Goal: Information Seeking & Learning: Learn about a topic

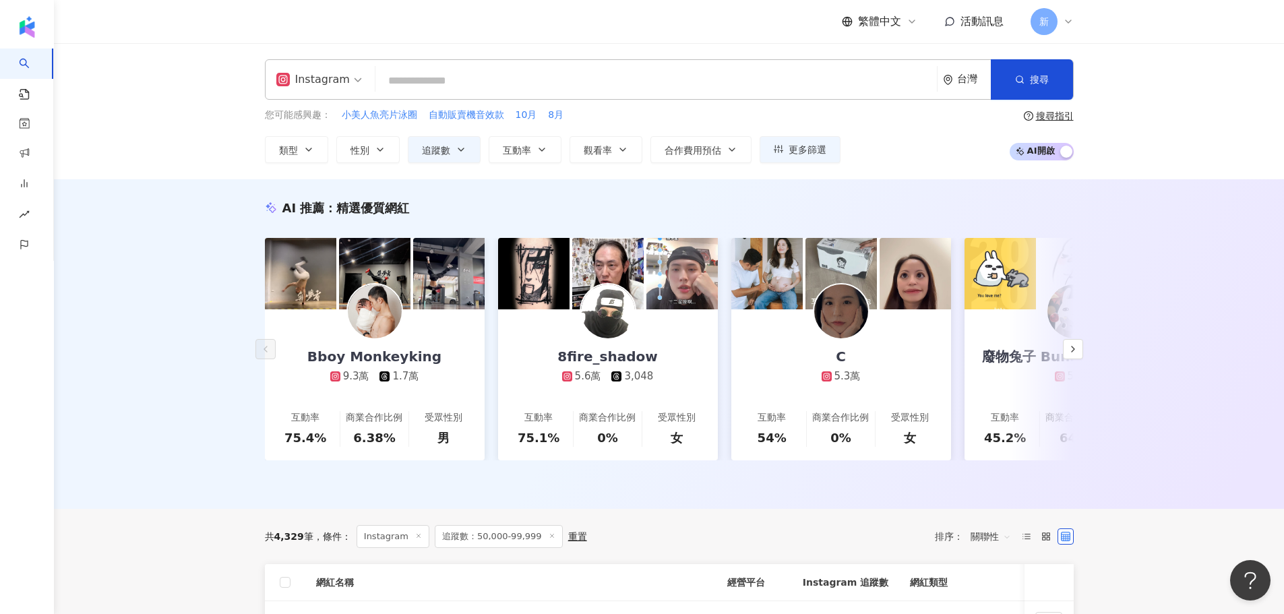
click at [411, 84] on input "search" at bounding box center [656, 81] width 551 height 26
click at [462, 146] on icon "button" at bounding box center [461, 149] width 11 height 11
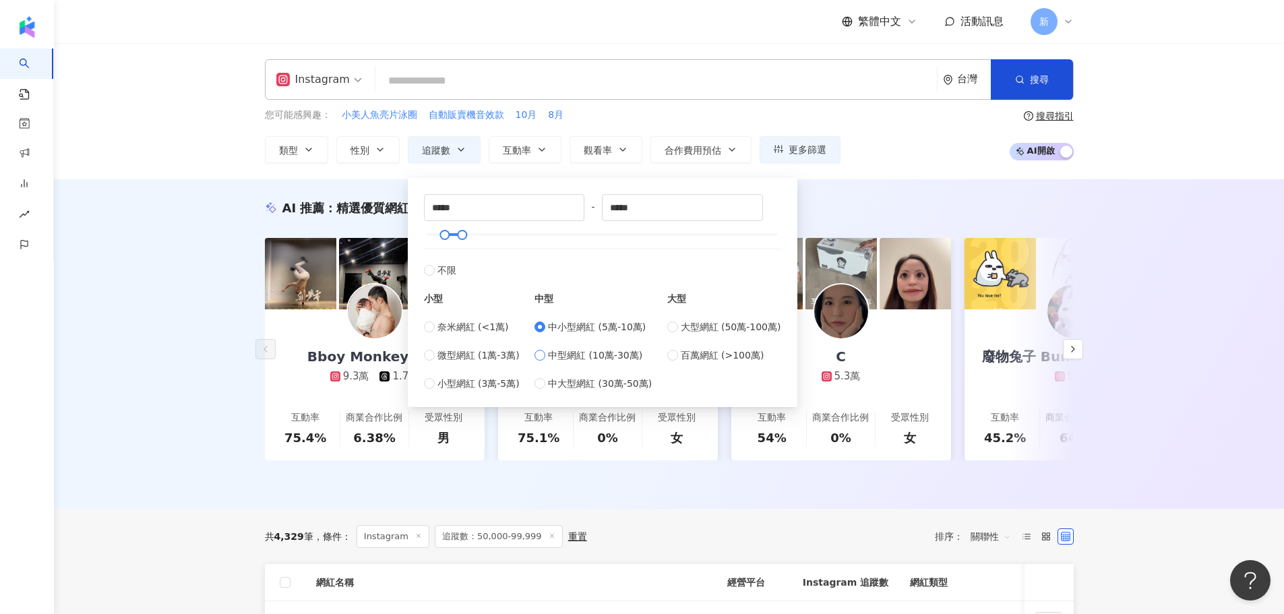
click at [554, 359] on span "中型網紅 (10萬-30萬)" at bounding box center [595, 355] width 94 height 15
type input "******"
click at [534, 143] on button "互動率" at bounding box center [525, 149] width 73 height 27
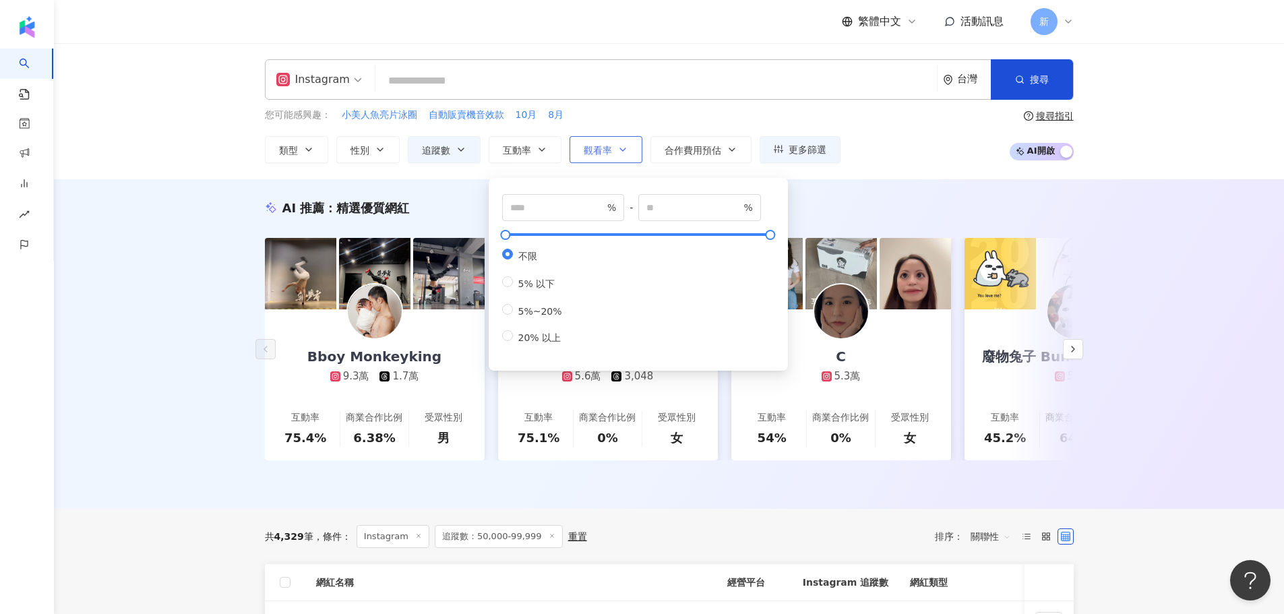
click at [600, 139] on button "觀看率" at bounding box center [606, 149] width 73 height 27
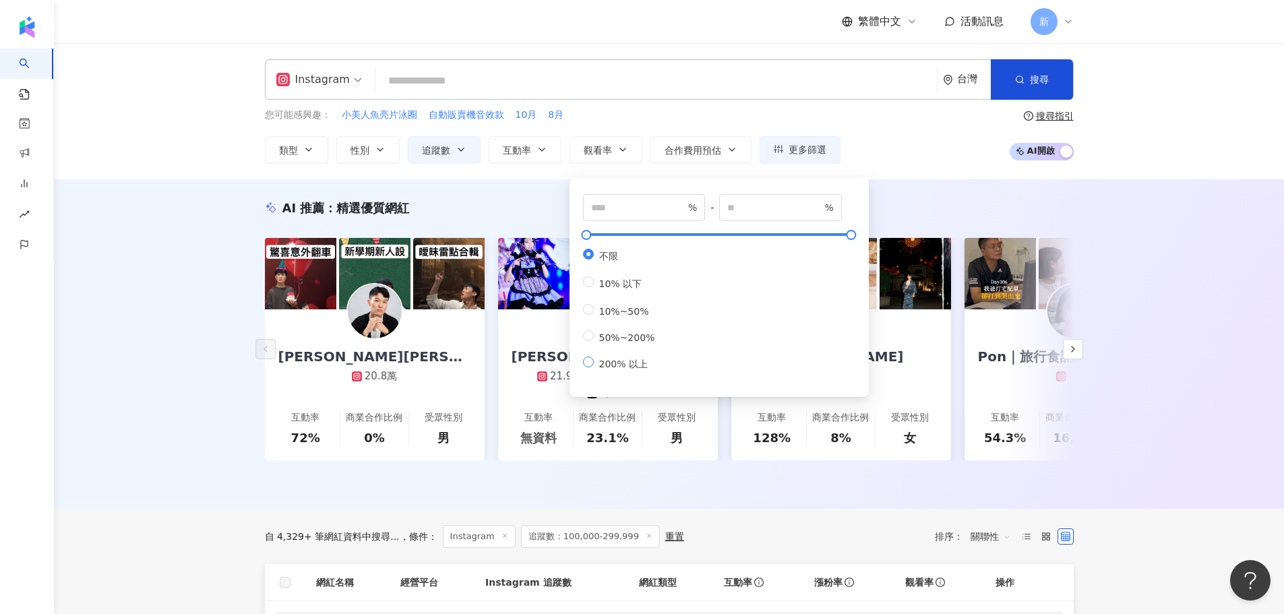
type input "***"
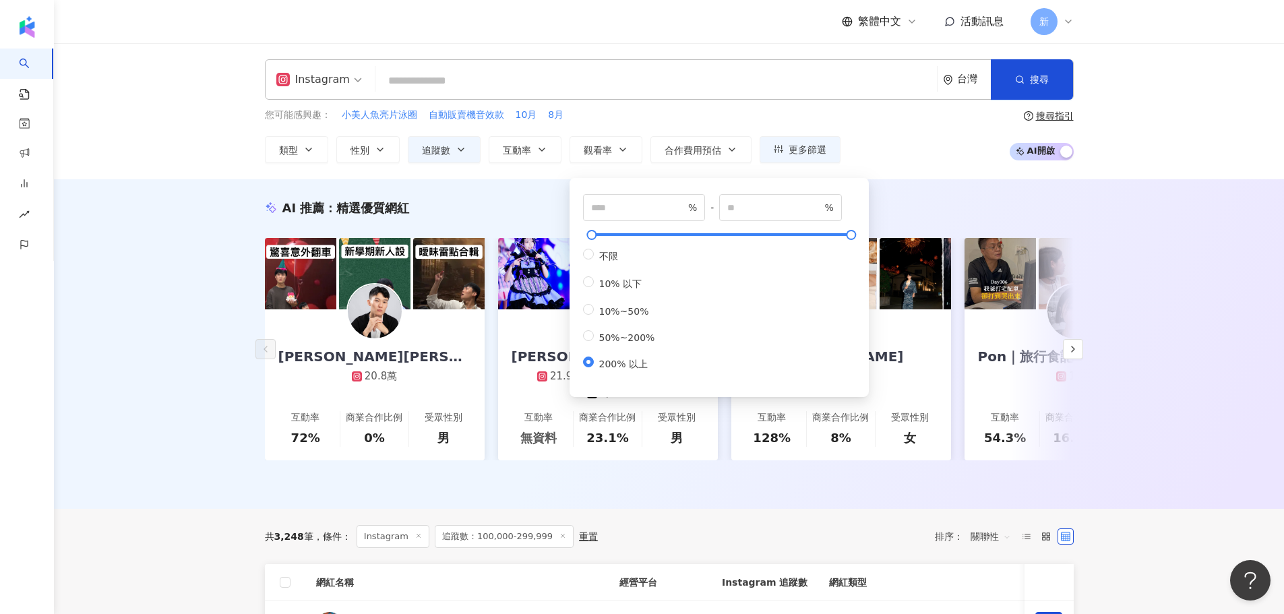
click at [206, 167] on div "Instagram 台灣 搜尋 您可能感興趣： 小美人魚亮片泳圈 自動販賣機音效款 10月 8月 類型 性別 追蹤數 互動率 觀看率 合作費用預估 更多篩選 …" at bounding box center [669, 111] width 1230 height 136
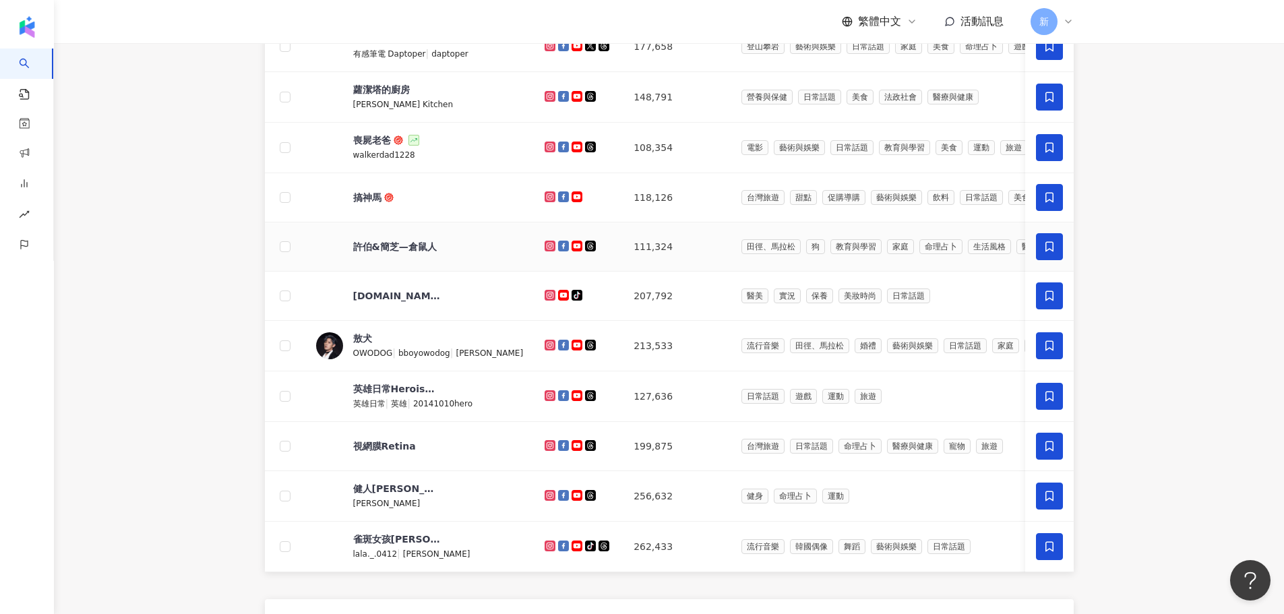
scroll to position [674, 0]
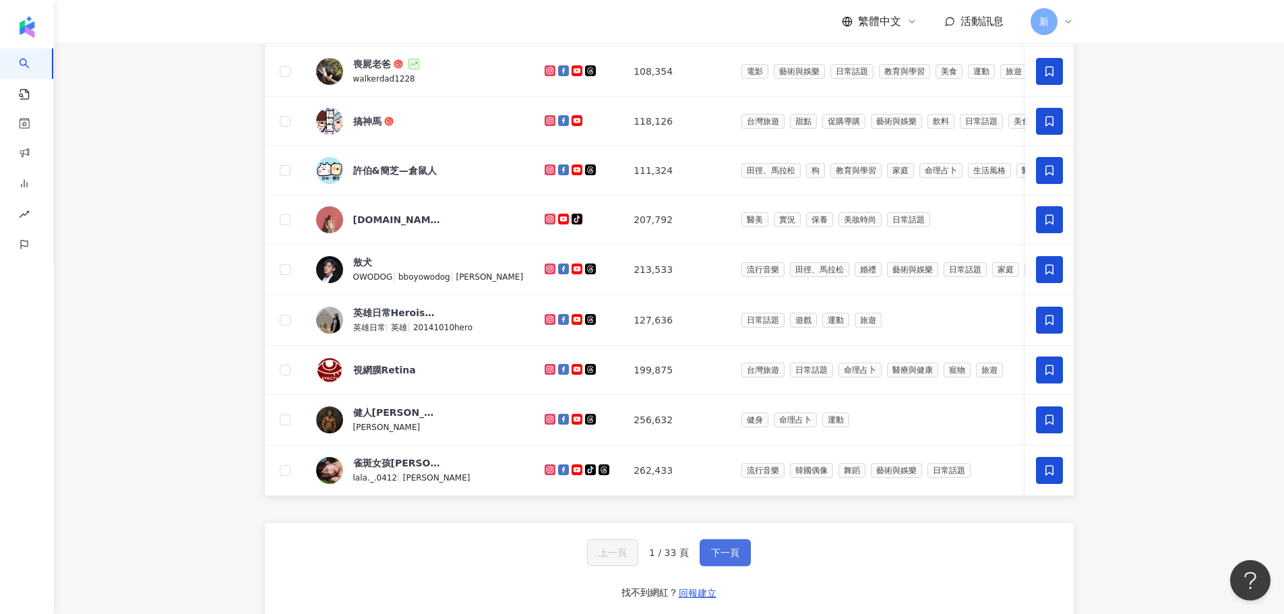
click at [734, 566] on button "下一頁" at bounding box center [725, 552] width 51 height 27
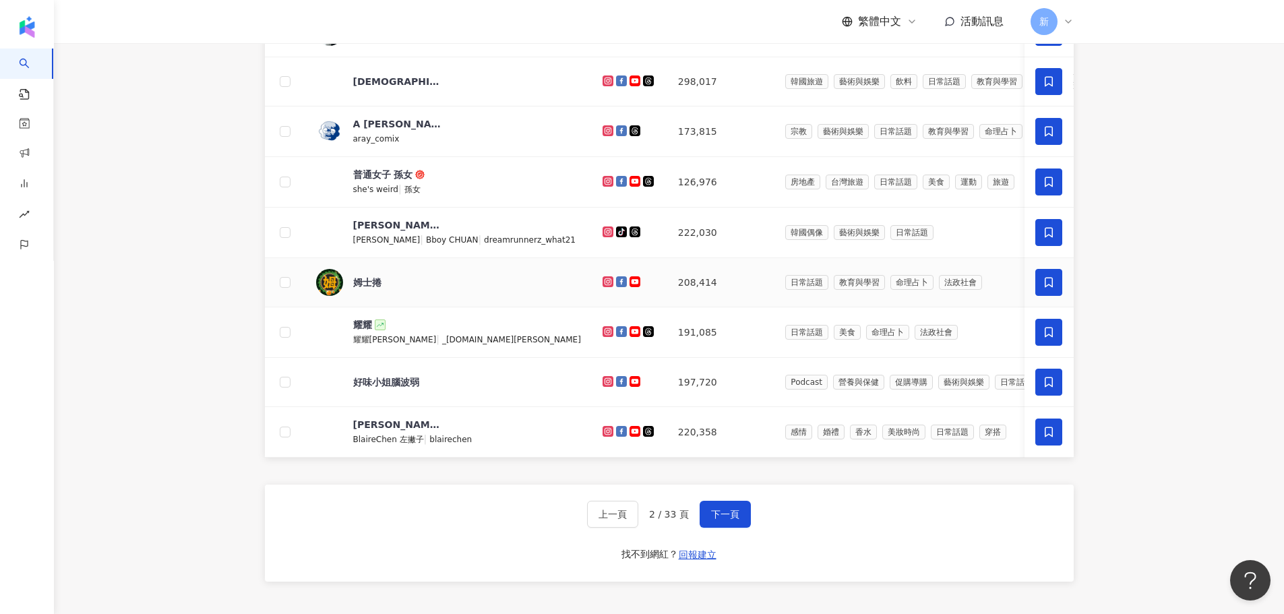
scroll to position [742, 0]
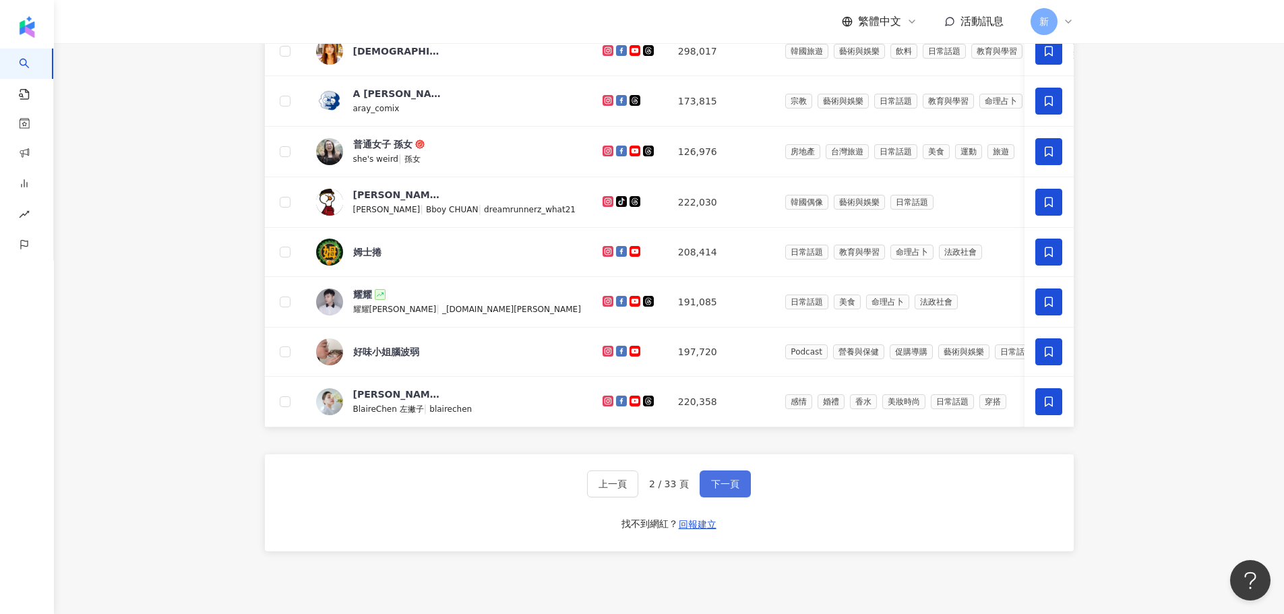
click at [727, 489] on span "下一頁" at bounding box center [725, 484] width 28 height 11
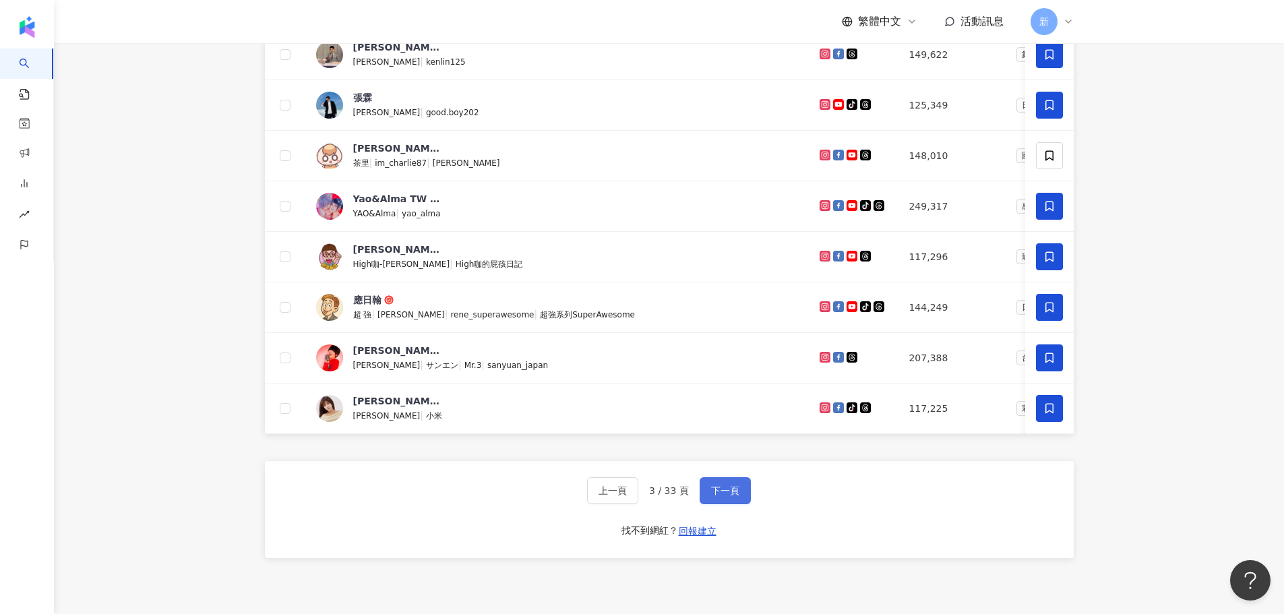
click at [718, 496] on span "下一頁" at bounding box center [725, 490] width 28 height 11
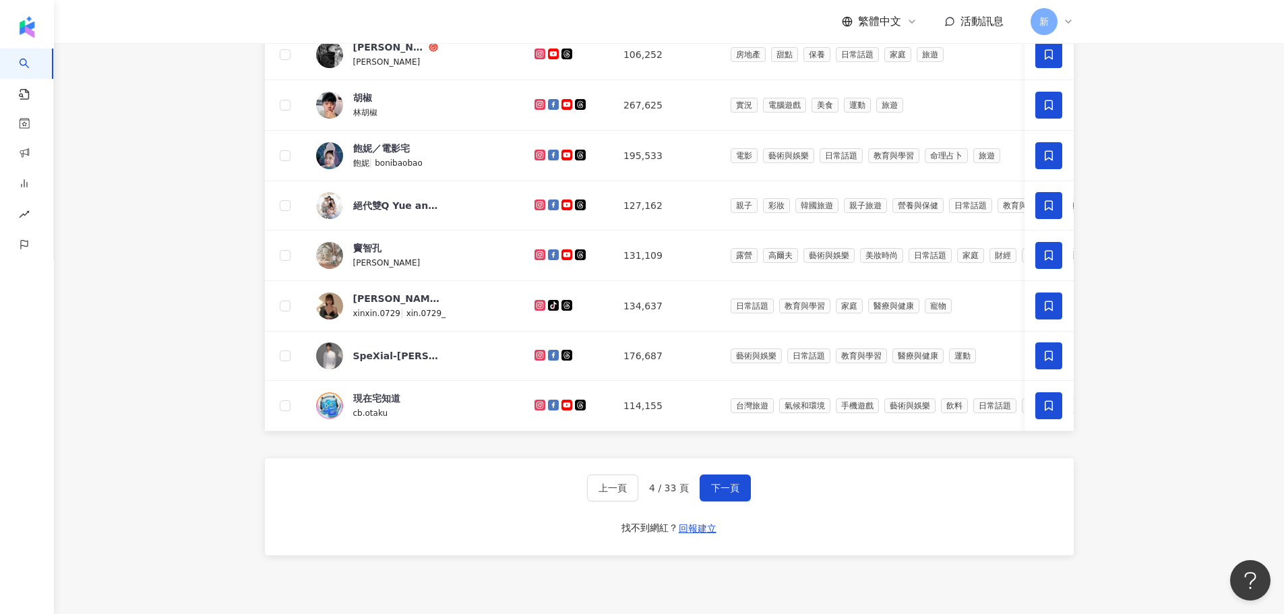
click at [716, 525] on div "上一頁 4 / 33 頁 下一頁 找不到網紅？ 回報建立" at bounding box center [669, 506] width 809 height 97
click at [724, 493] on span "下一頁" at bounding box center [725, 488] width 28 height 11
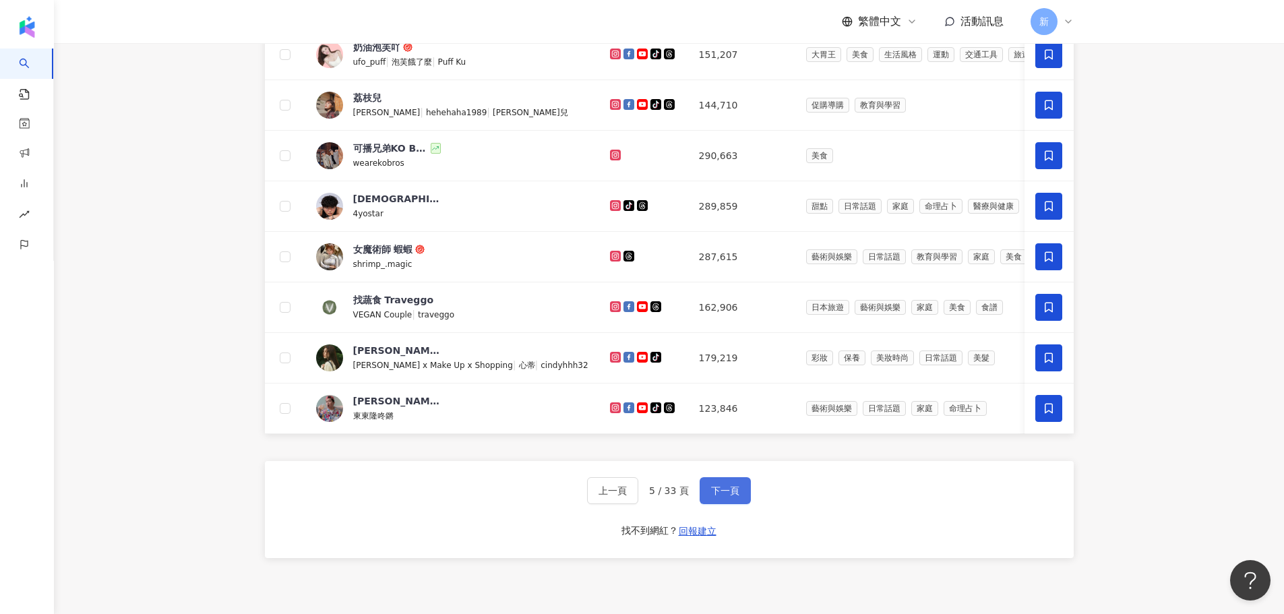
click at [726, 496] on span "下一頁" at bounding box center [725, 490] width 28 height 11
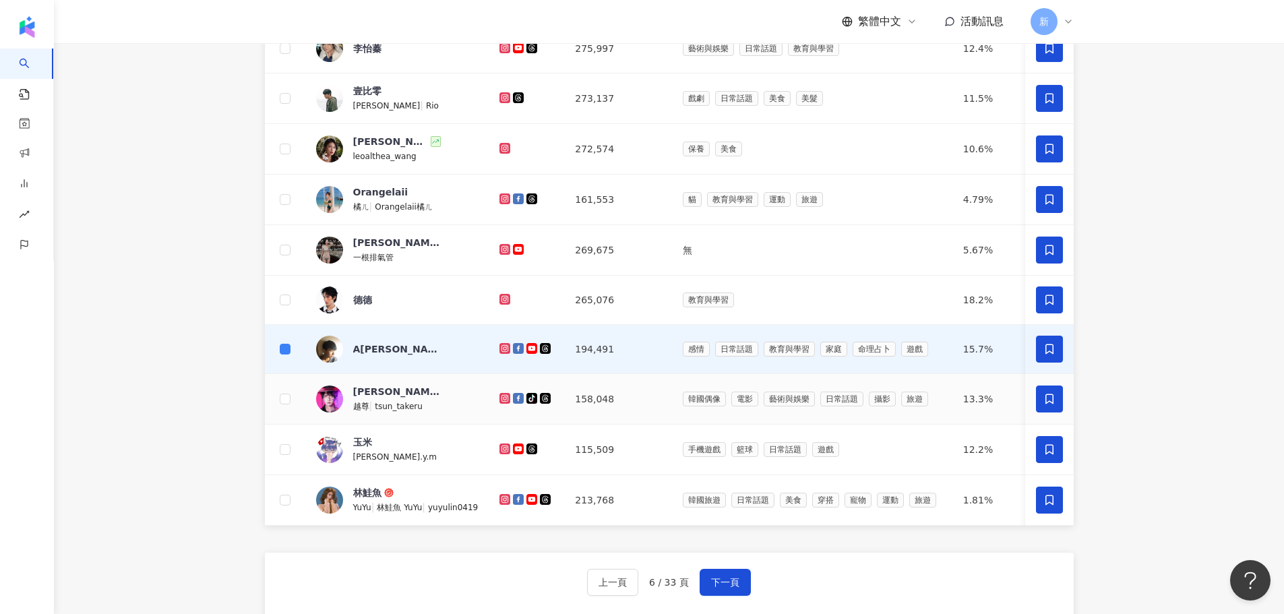
scroll to position [696, 0]
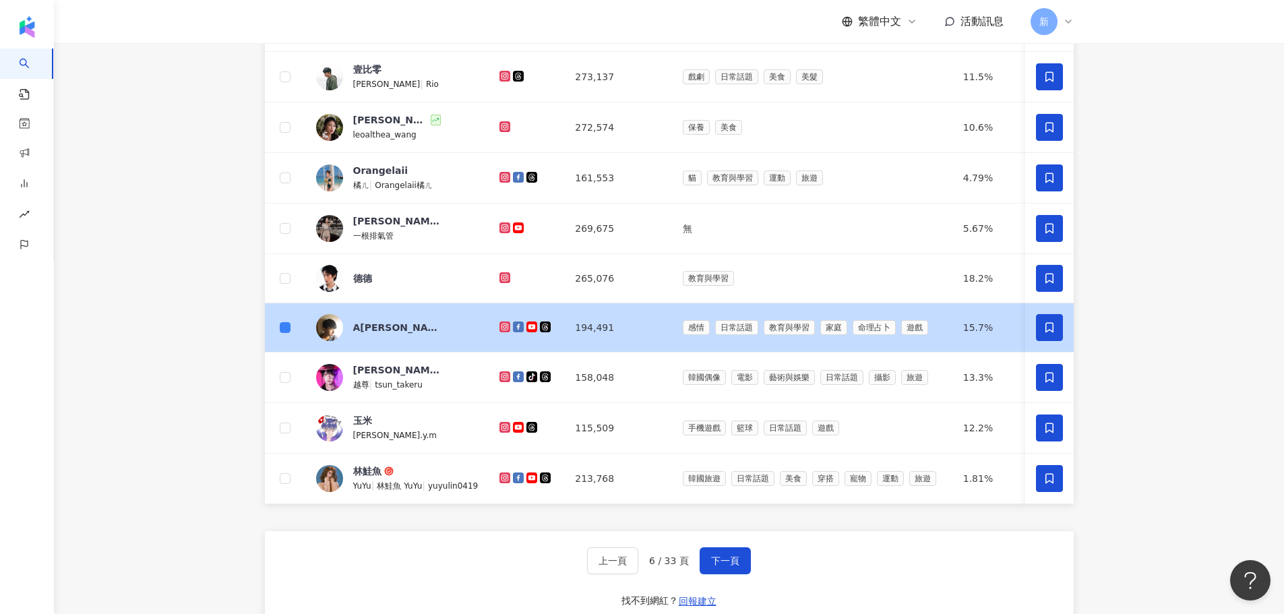
click at [1044, 334] on icon at bounding box center [1050, 328] width 12 height 12
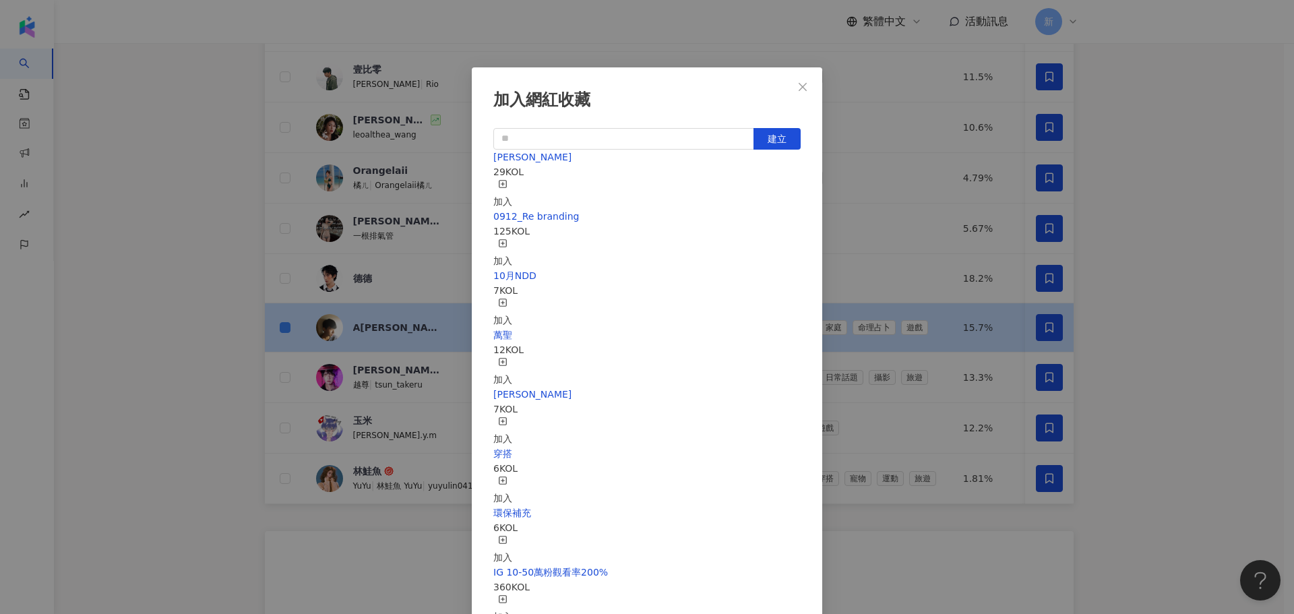
click at [503, 184] on line "button" at bounding box center [503, 183] width 0 height 3
click at [806, 84] on icon "close" at bounding box center [803, 86] width 8 height 8
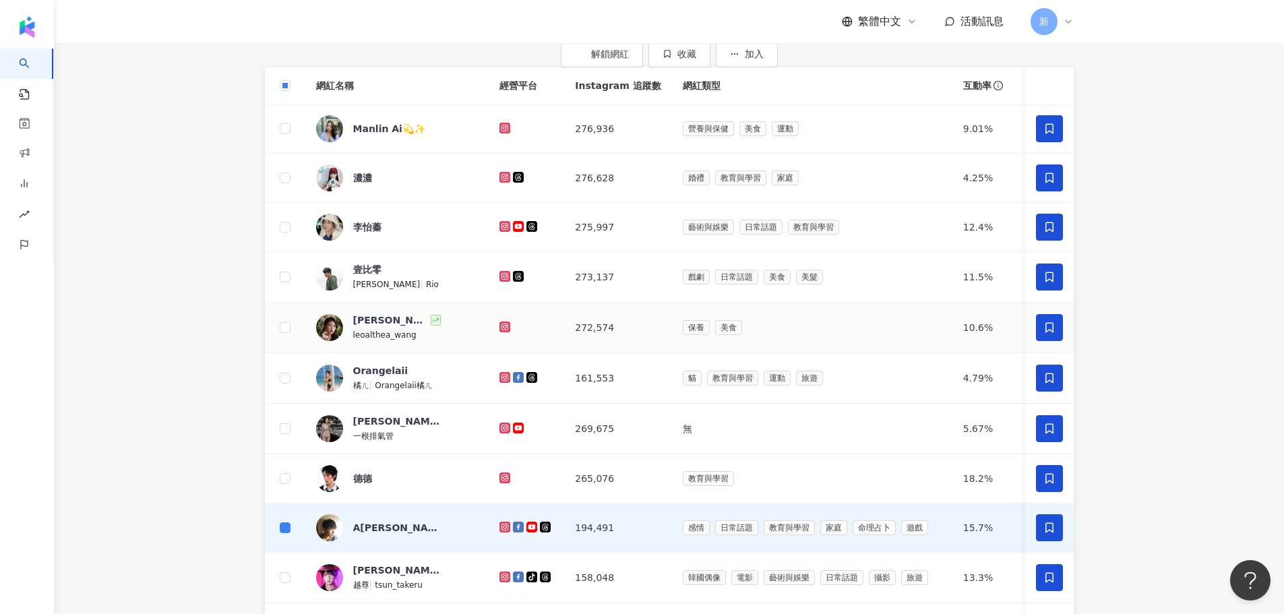
scroll to position [561, 0]
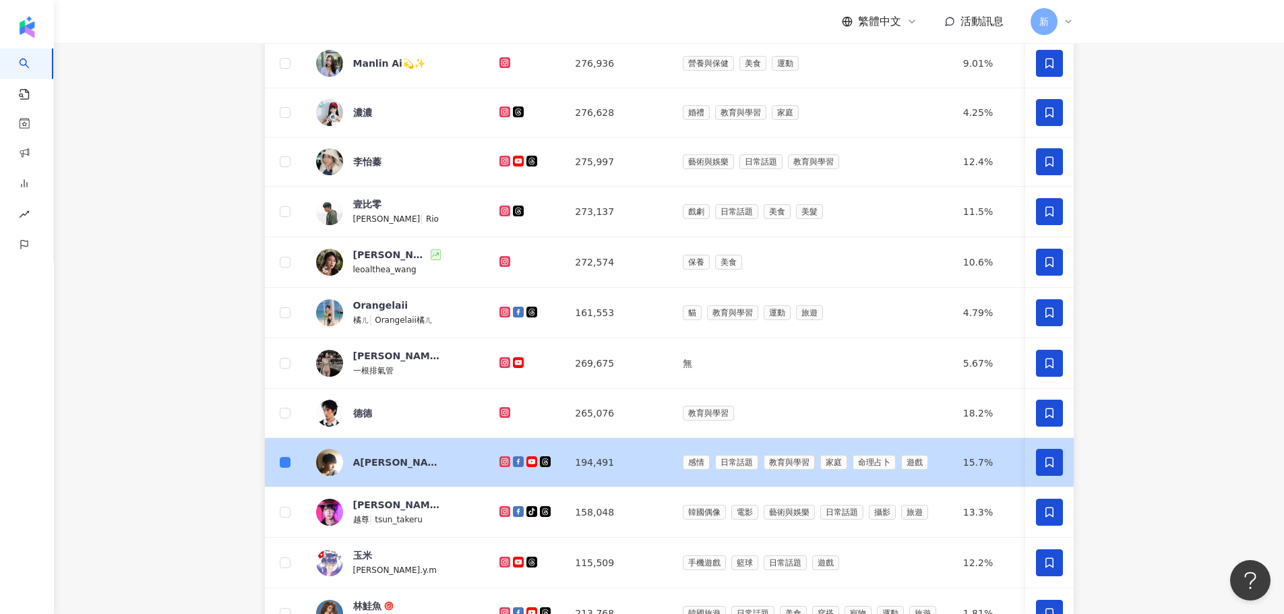
click at [501, 466] on icon at bounding box center [505, 462] width 9 height 8
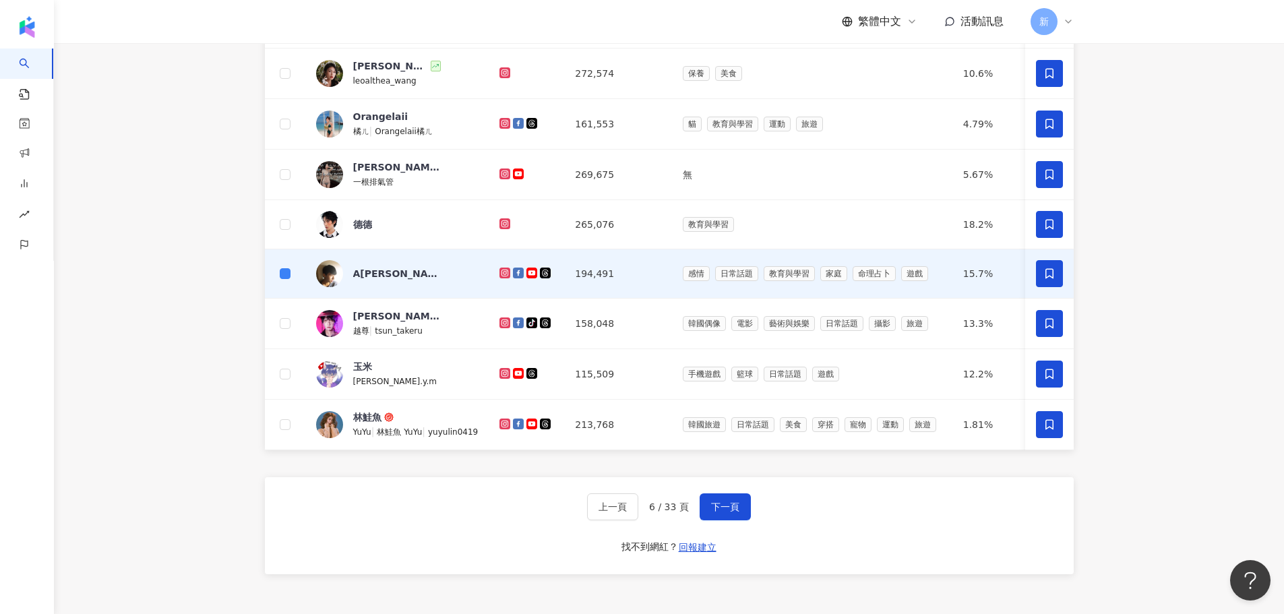
scroll to position [831, 0]
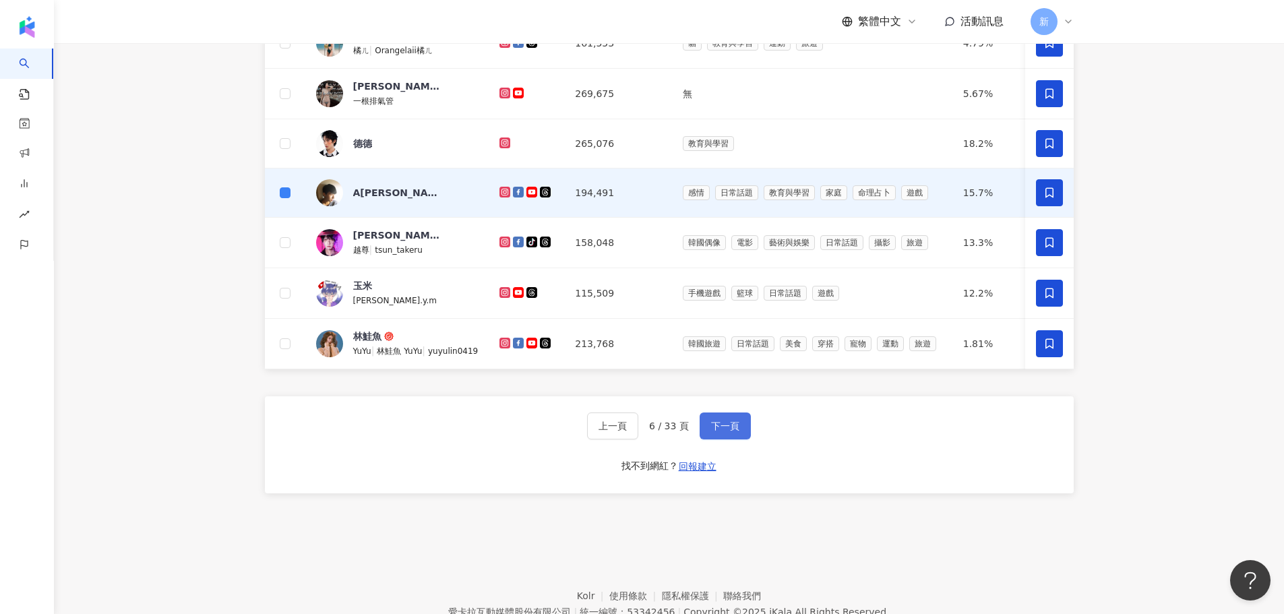
click at [732, 440] on button "下一頁" at bounding box center [725, 426] width 51 height 27
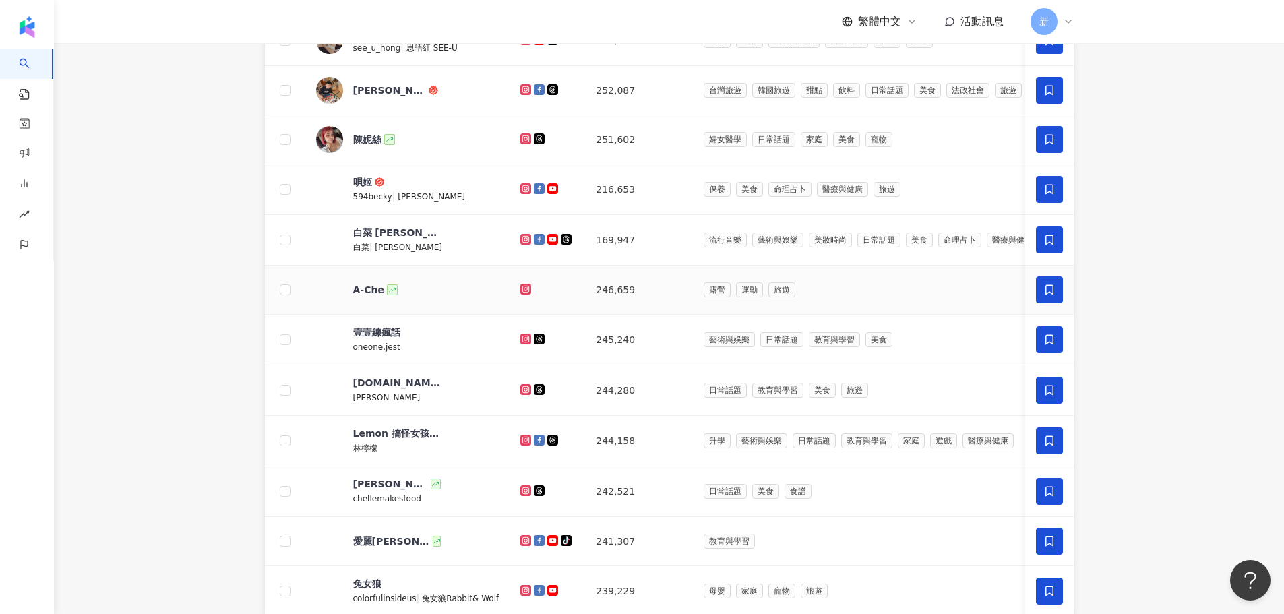
scroll to position [561, 0]
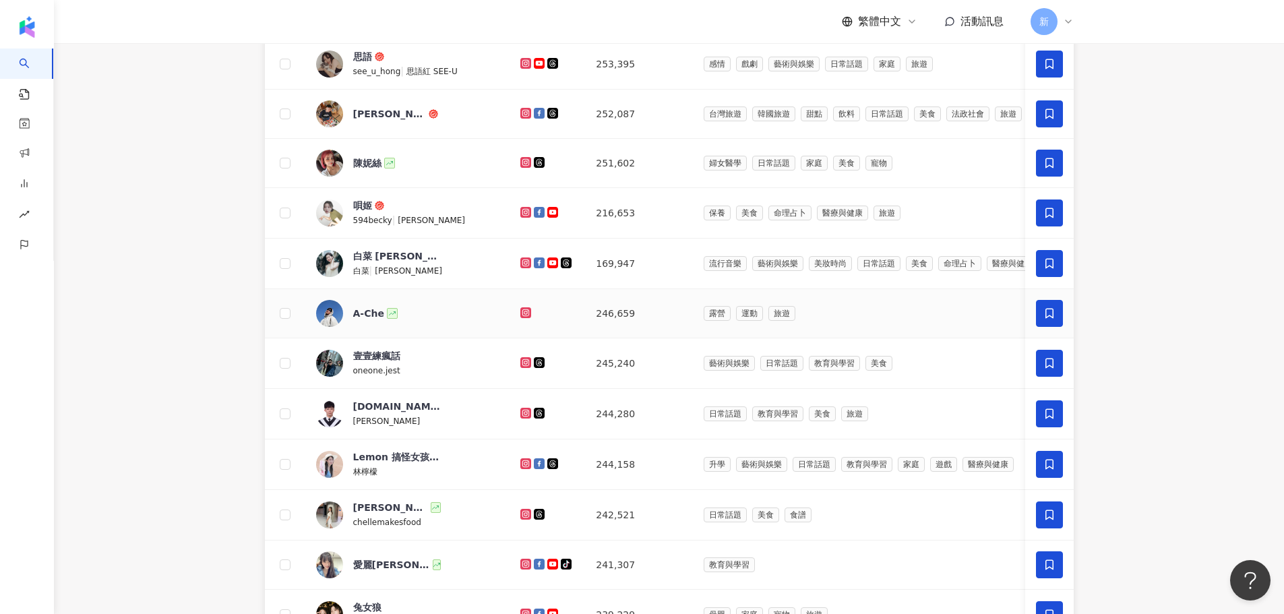
click at [522, 317] on icon at bounding box center [526, 313] width 9 height 8
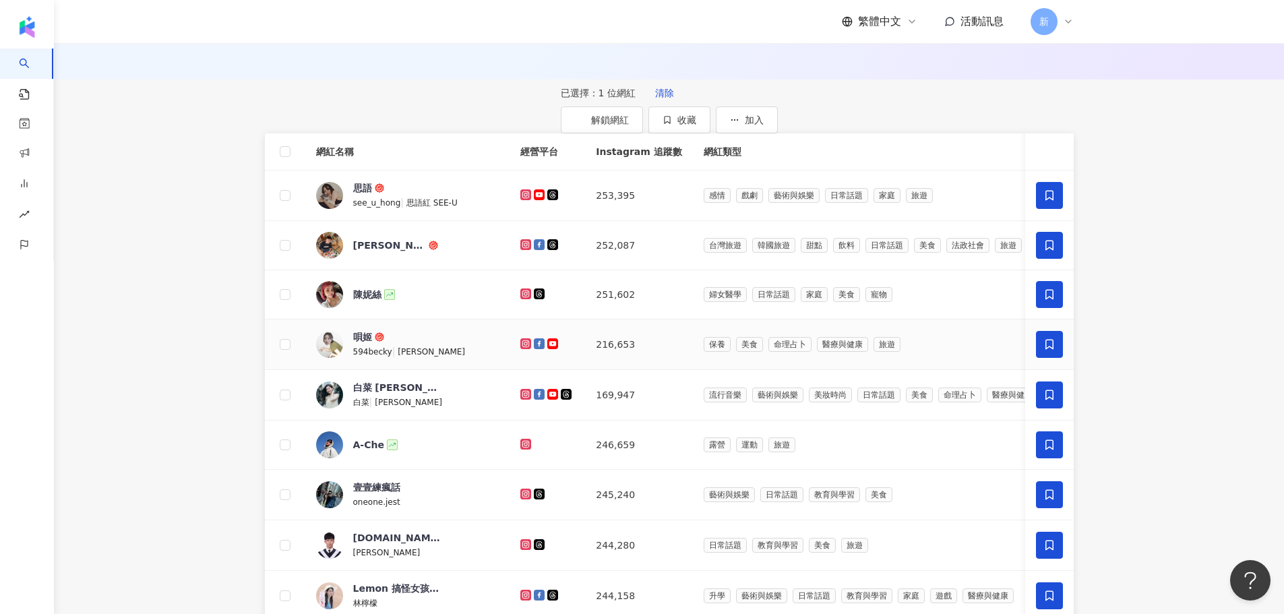
scroll to position [426, 0]
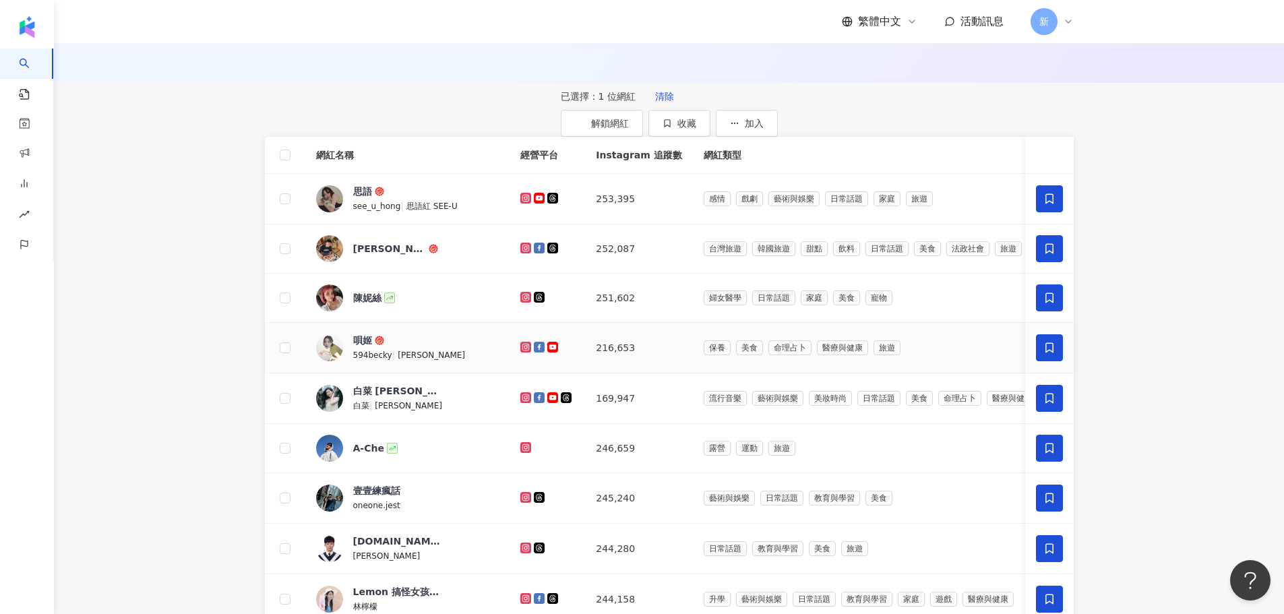
click at [523, 349] on icon at bounding box center [525, 346] width 5 height 5
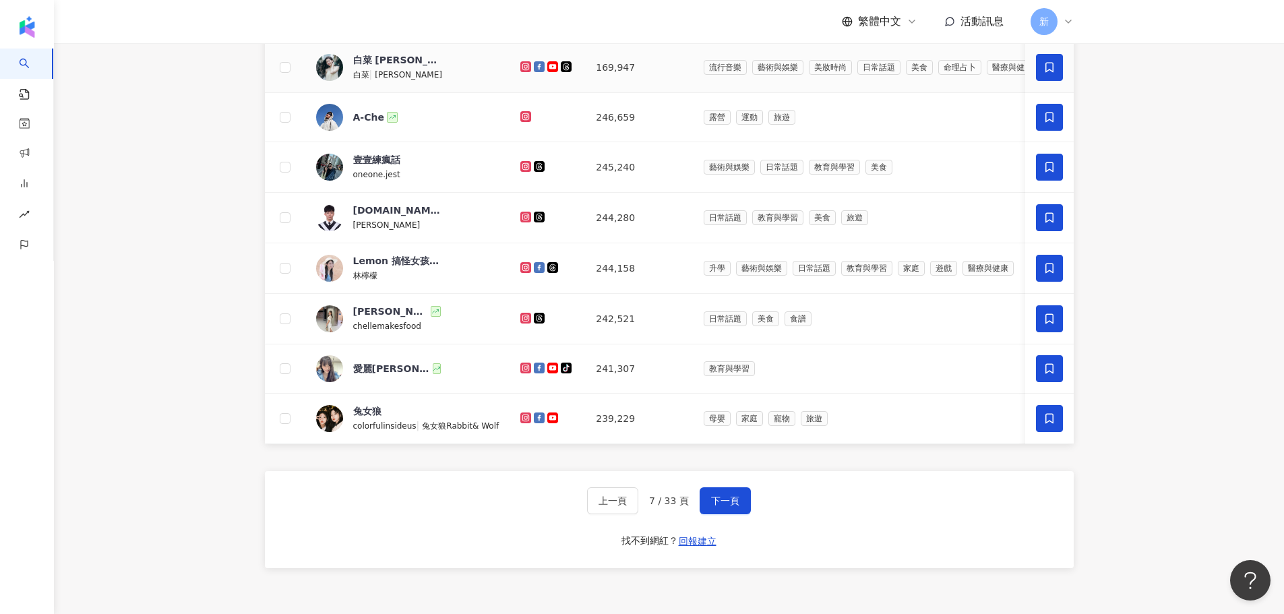
scroll to position [763, 0]
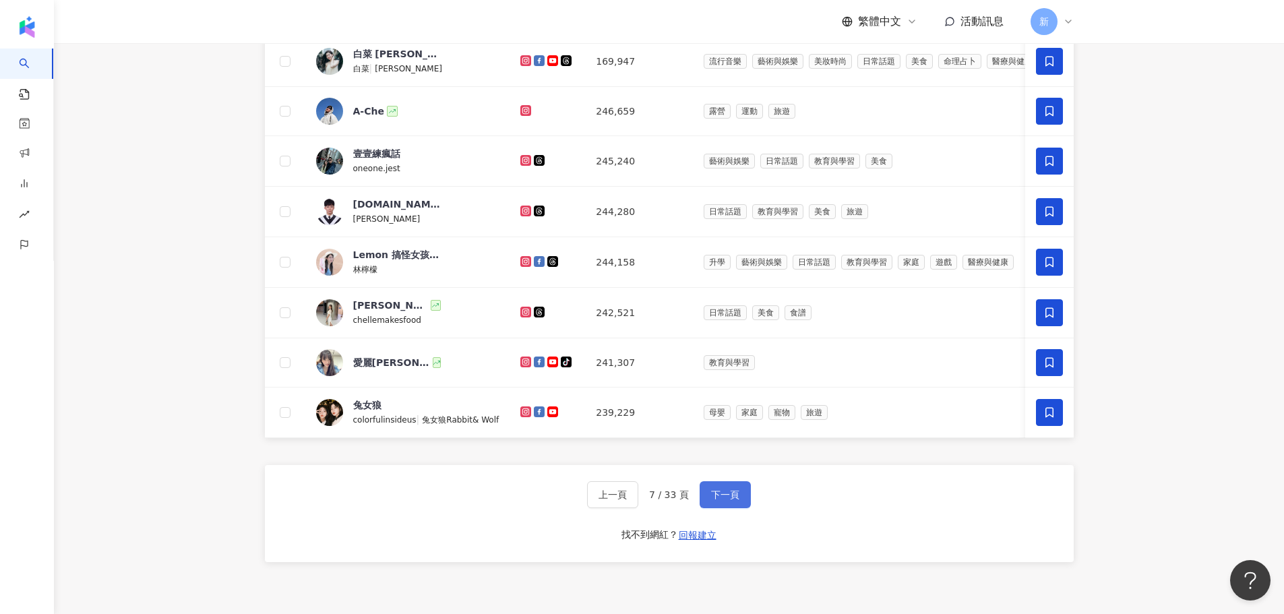
click at [739, 508] on button "下一頁" at bounding box center [725, 494] width 51 height 27
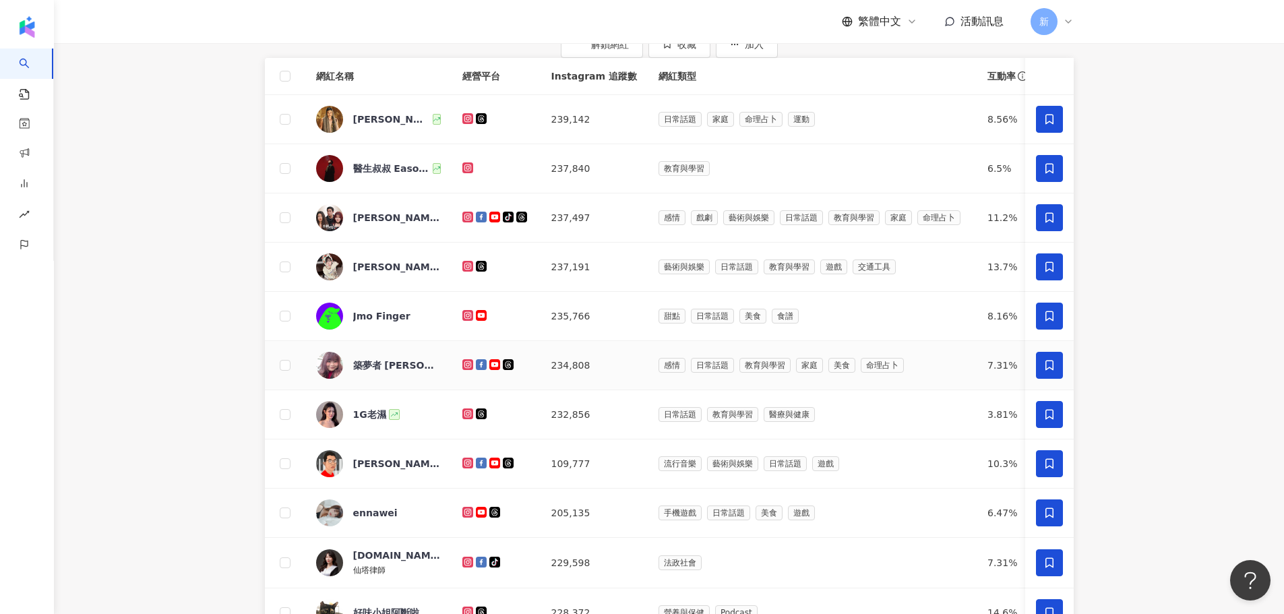
scroll to position [493, 0]
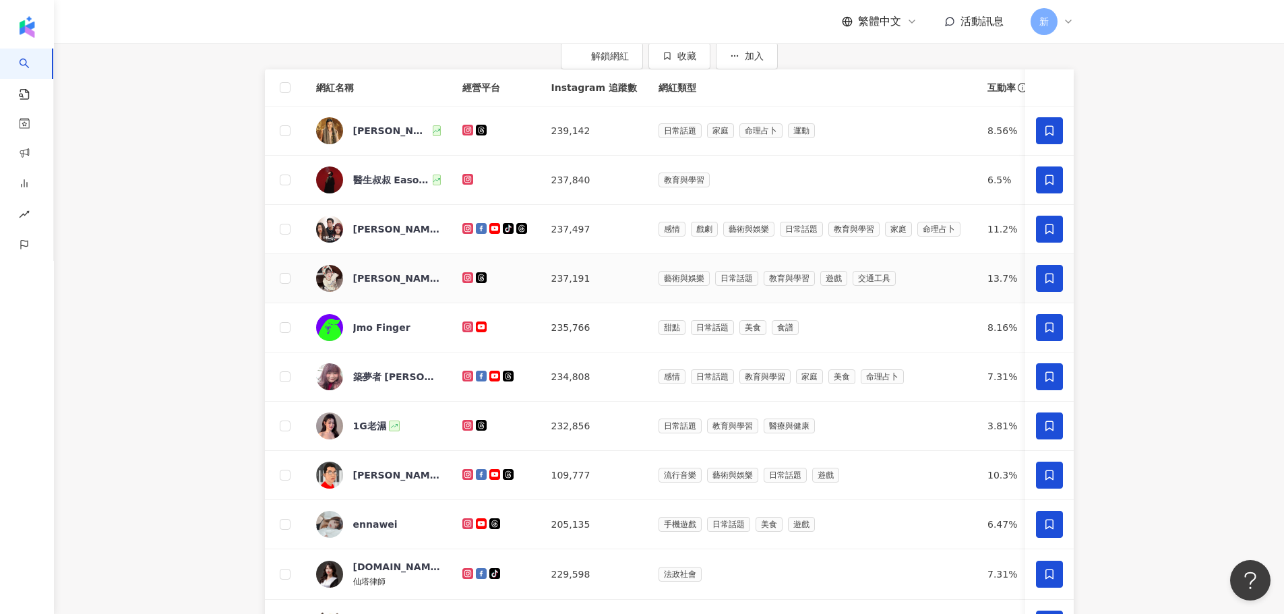
click at [467, 278] on icon at bounding box center [468, 277] width 2 height 2
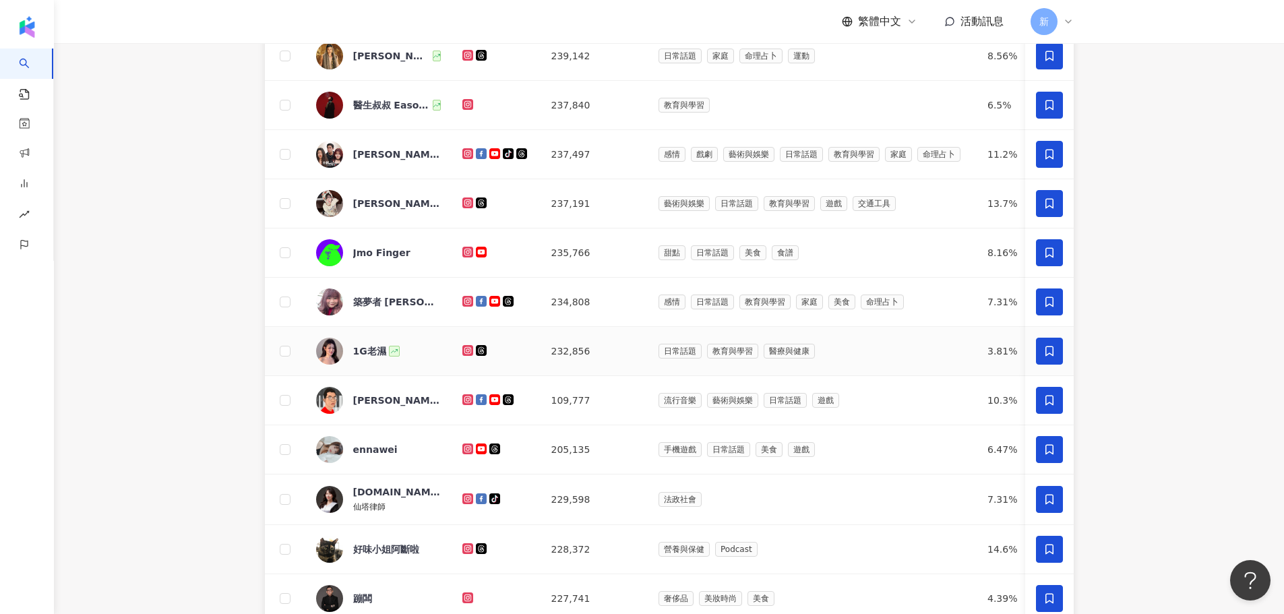
scroll to position [696, 0]
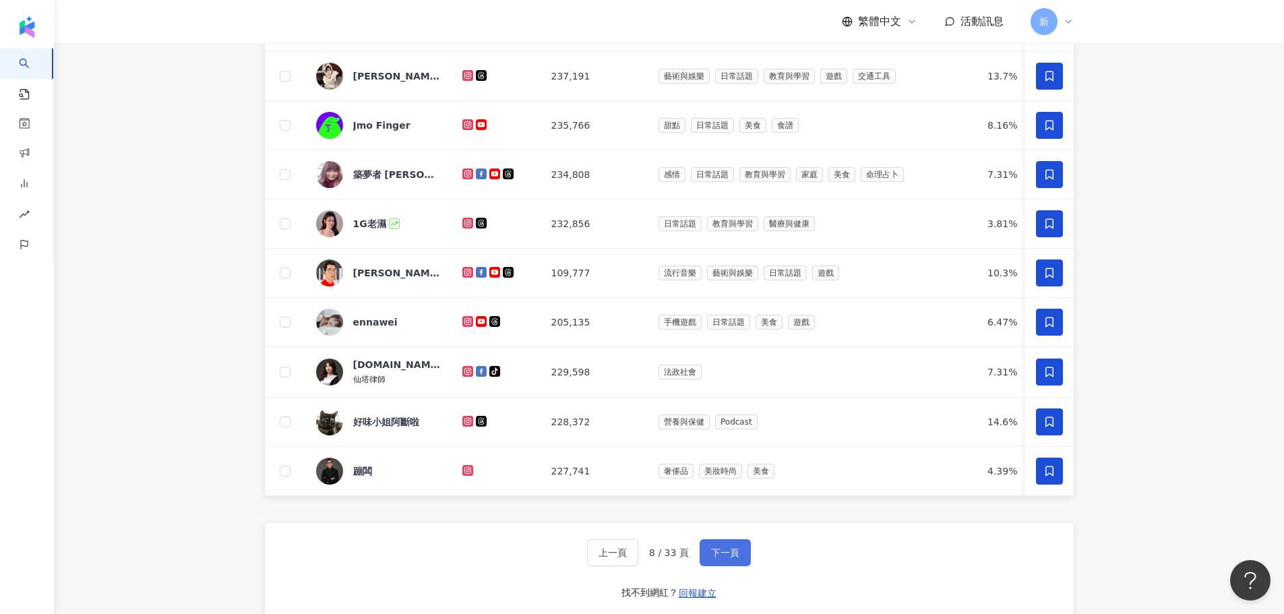
click at [725, 558] on span "下一頁" at bounding box center [725, 552] width 28 height 11
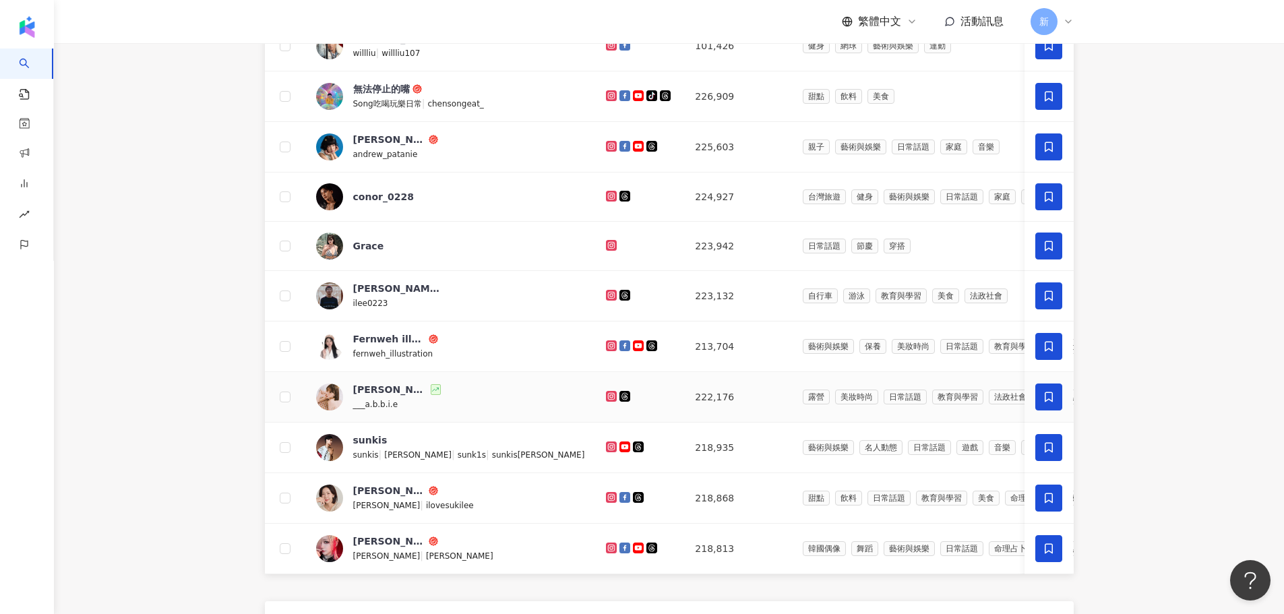
scroll to position [763, 0]
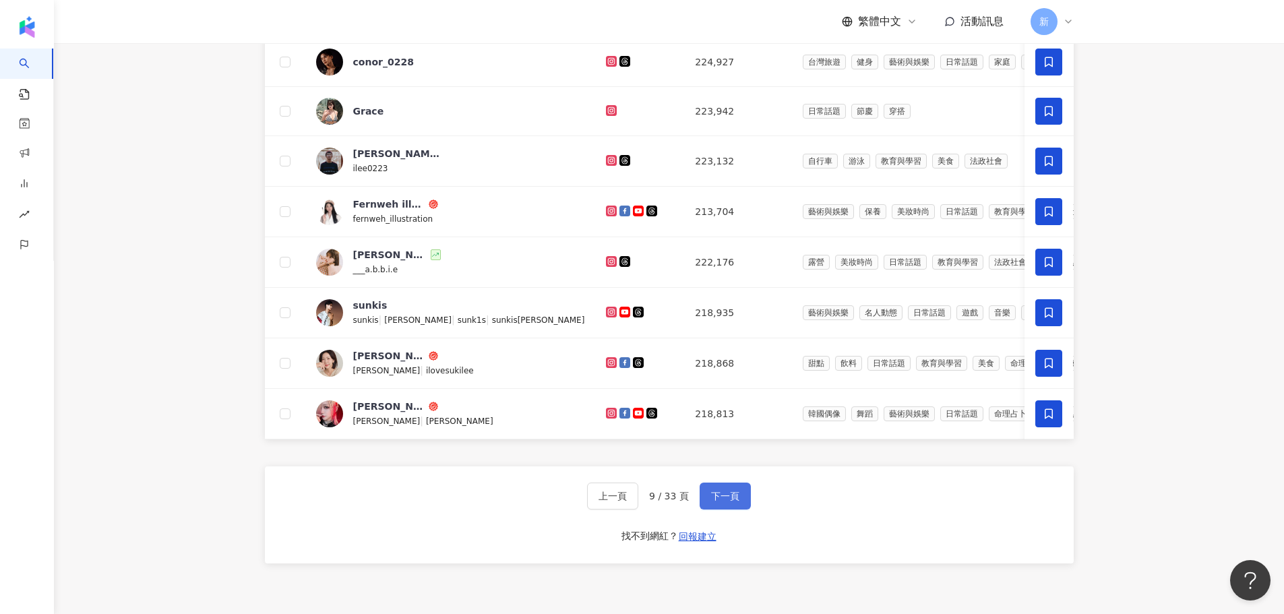
click at [715, 502] on span "下一頁" at bounding box center [725, 496] width 28 height 11
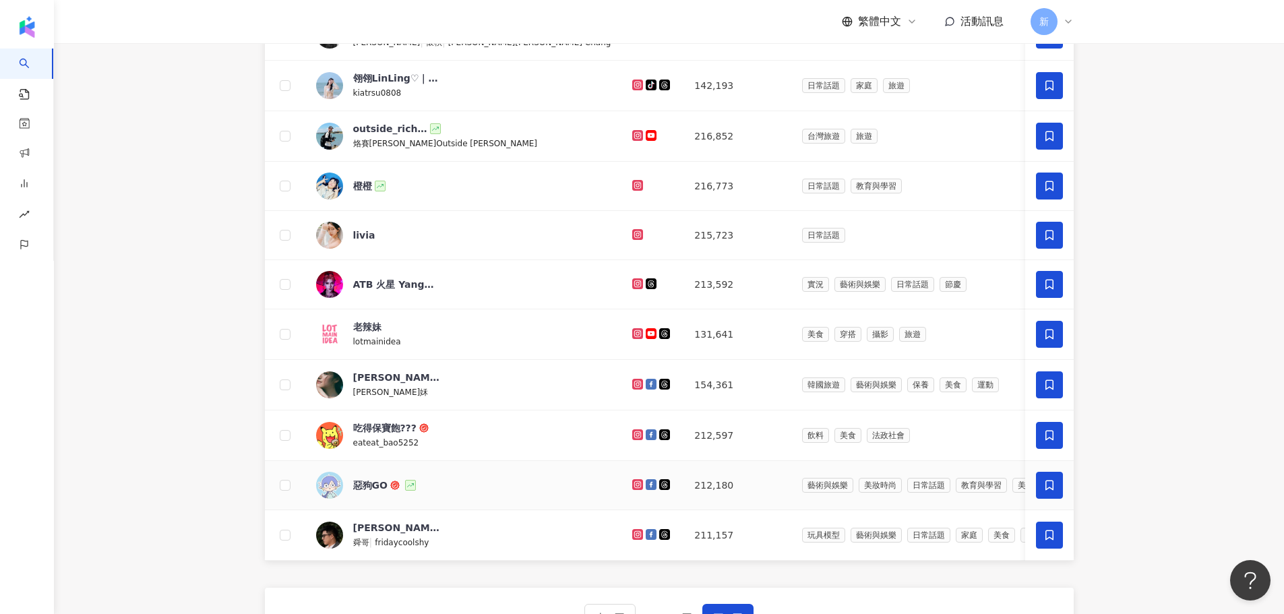
scroll to position [561, 0]
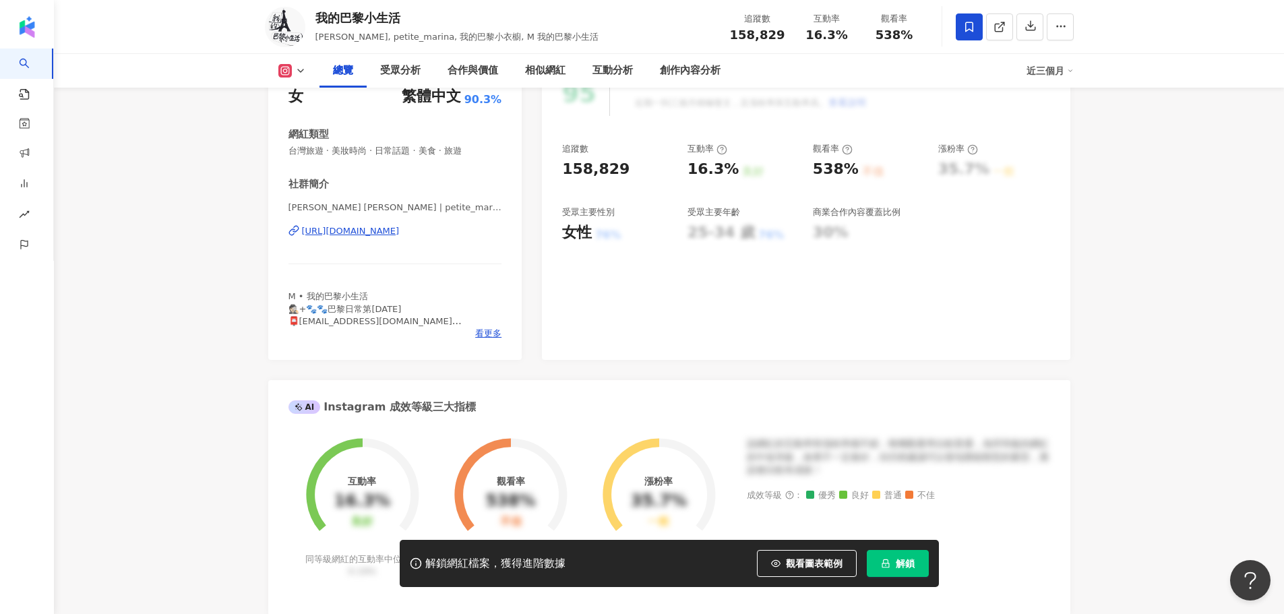
scroll to position [67, 0]
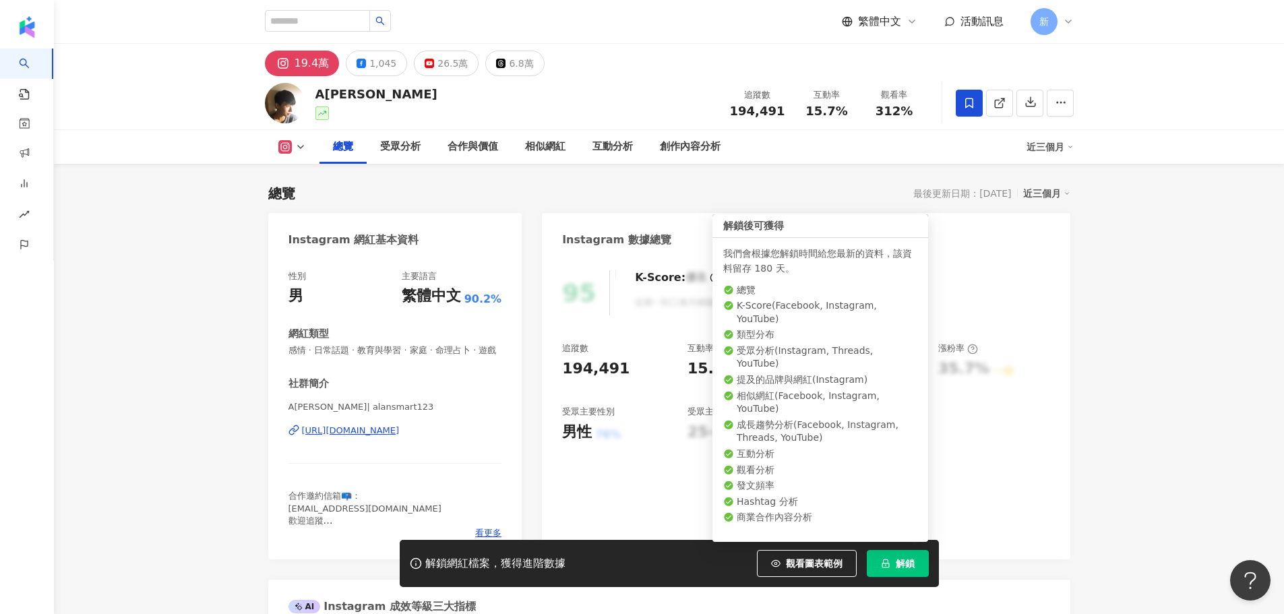
drag, startPoint x: 908, startPoint y: 563, endPoint x: 930, endPoint y: 475, distance: 90.9
click at [908, 563] on span "解鎖" at bounding box center [905, 563] width 19 height 11
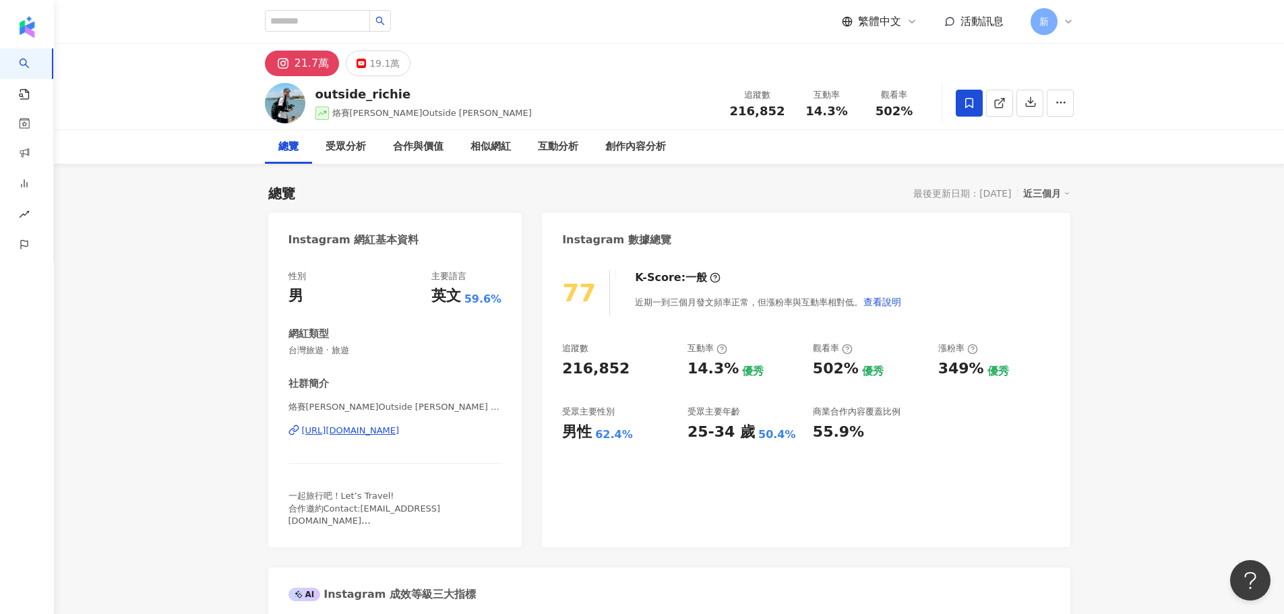
click at [375, 431] on div "https://www.instagram.com/outside_richie/" at bounding box center [351, 431] width 98 height 12
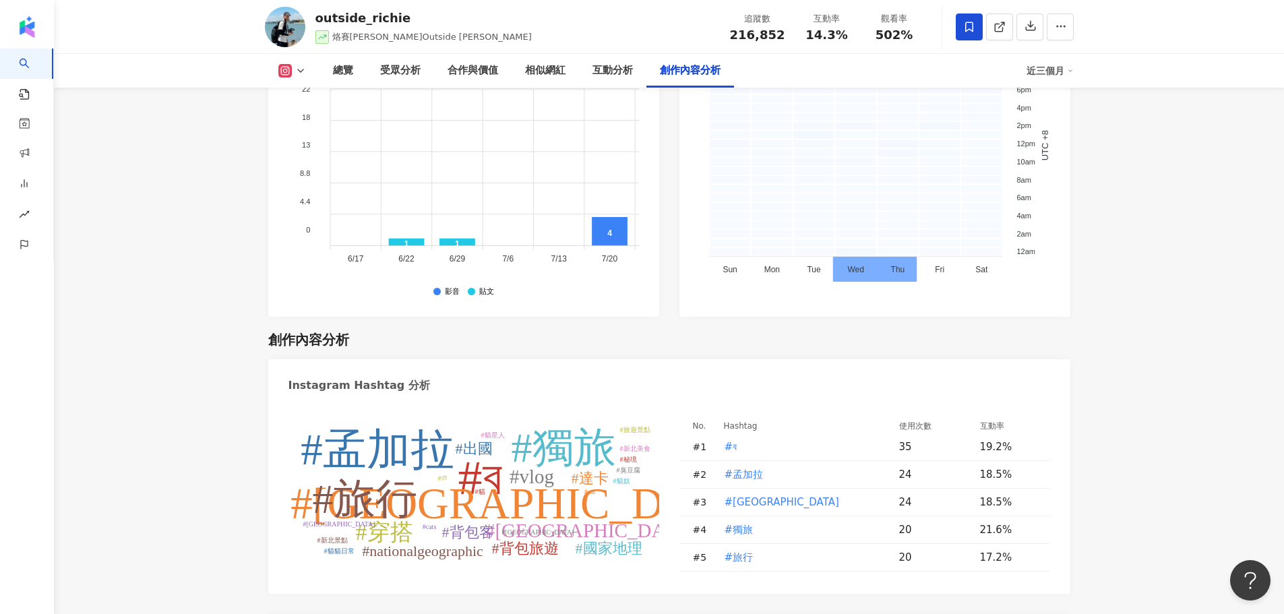
scroll to position [3857, 0]
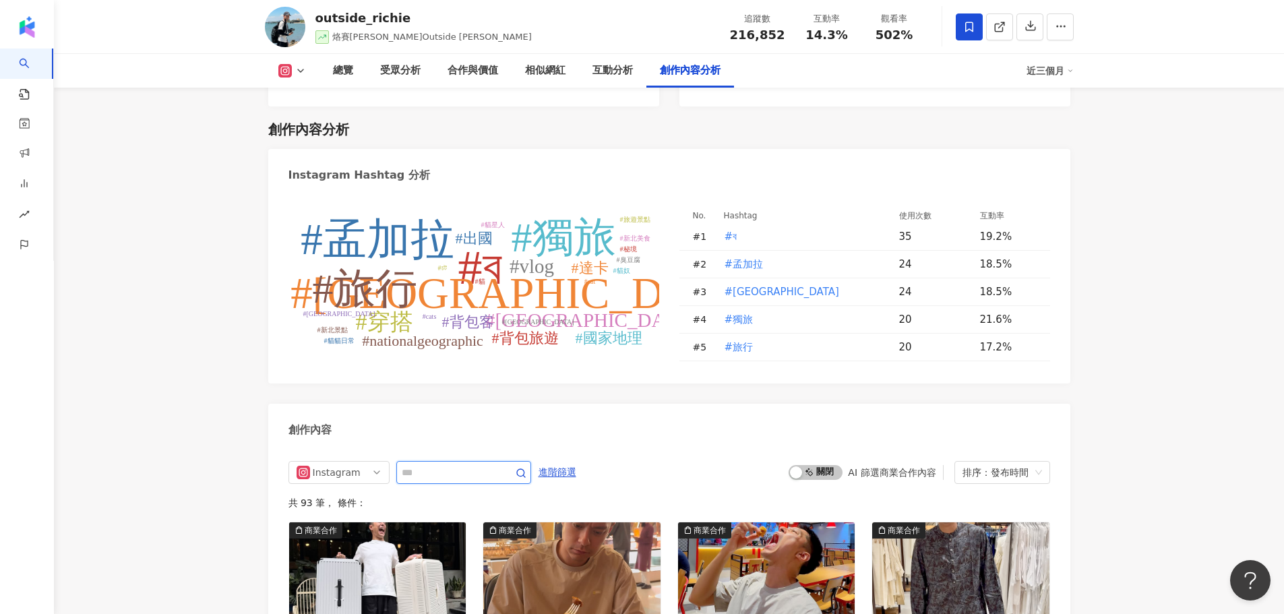
click at [496, 465] on input "text" at bounding box center [449, 473] width 94 height 16
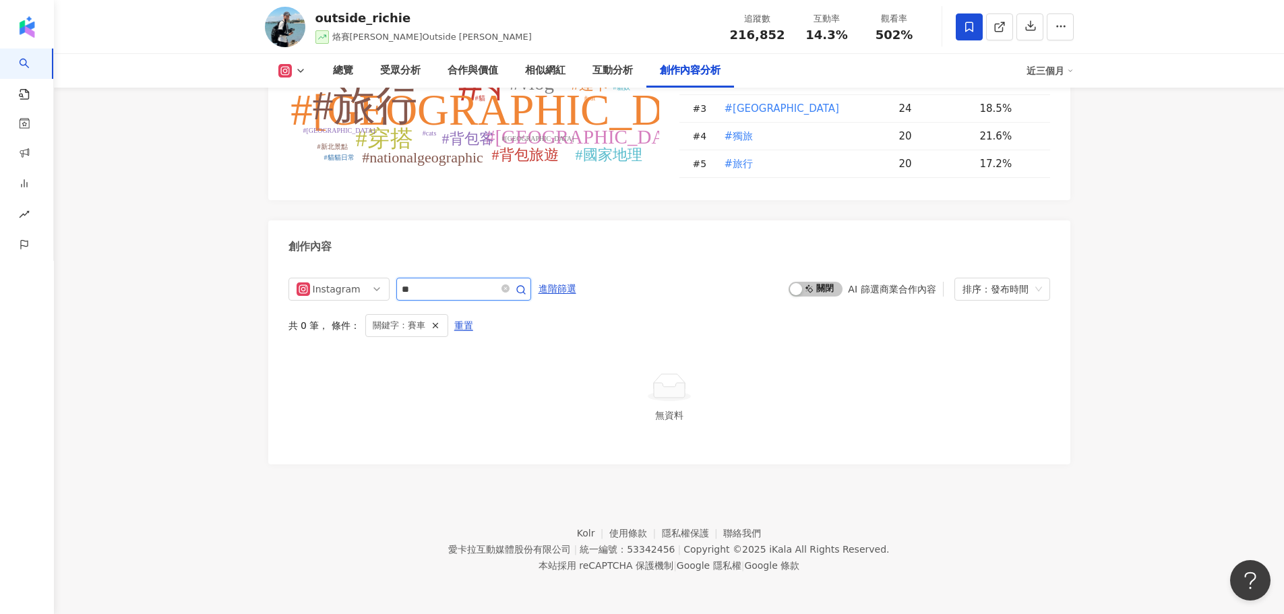
scroll to position [3990, 0]
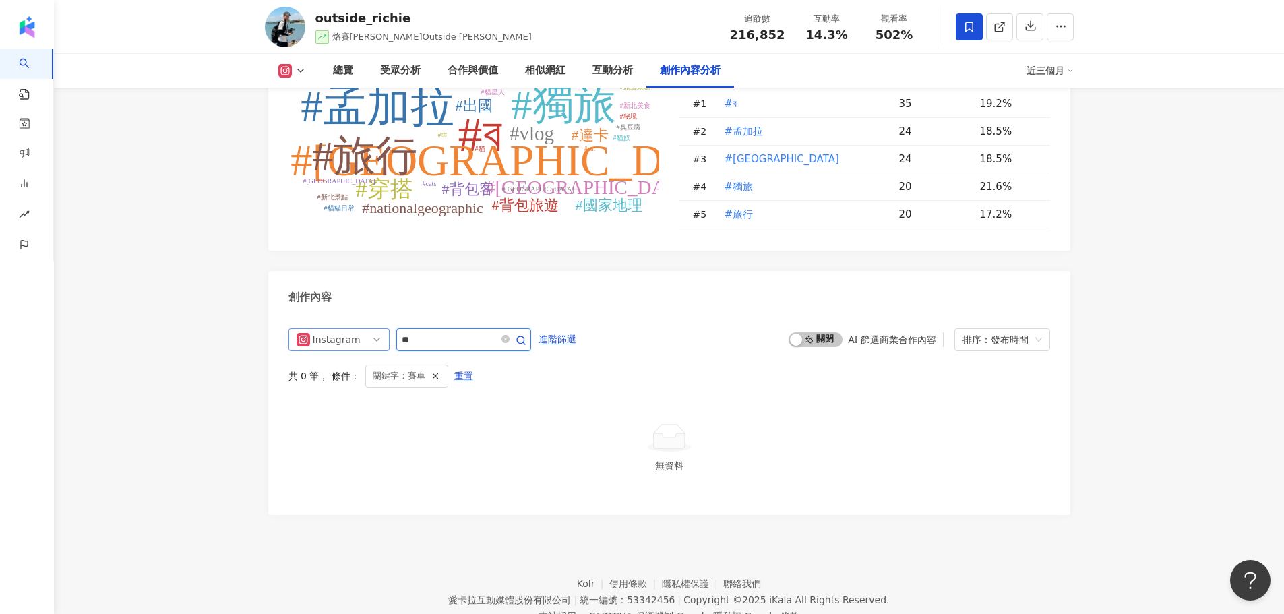
drag, startPoint x: 453, startPoint y: 293, endPoint x: 384, endPoint y: 287, distance: 69.6
click at [384, 328] on div "Instagram **" at bounding box center [410, 339] width 243 height 23
type input "**"
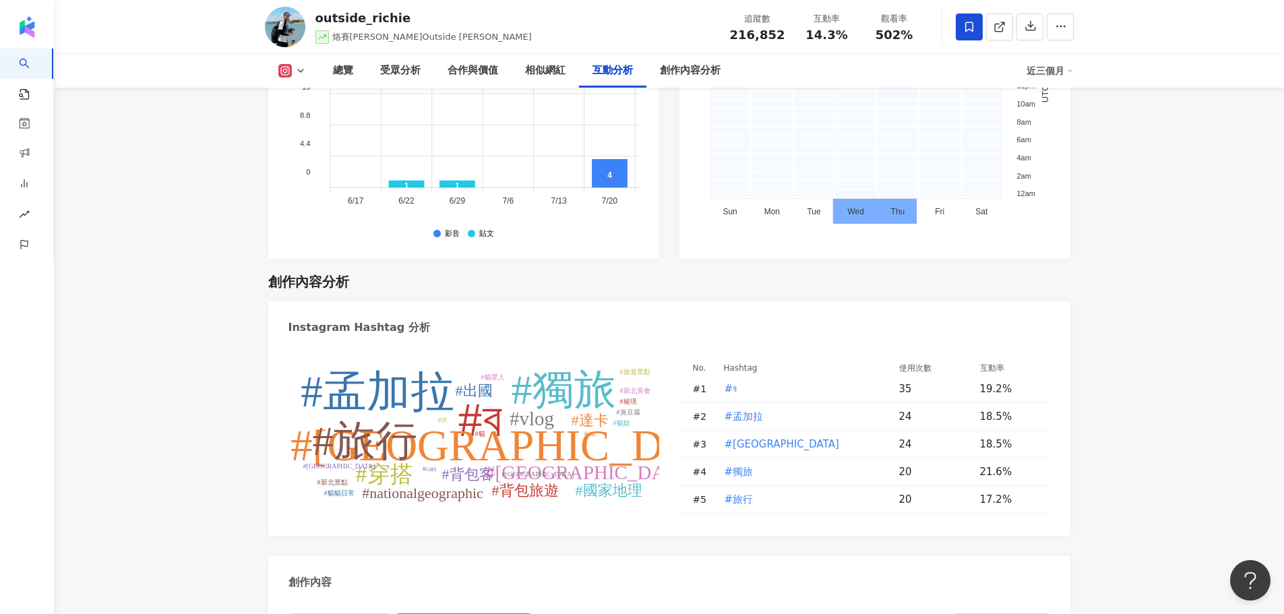
scroll to position [3585, 0]
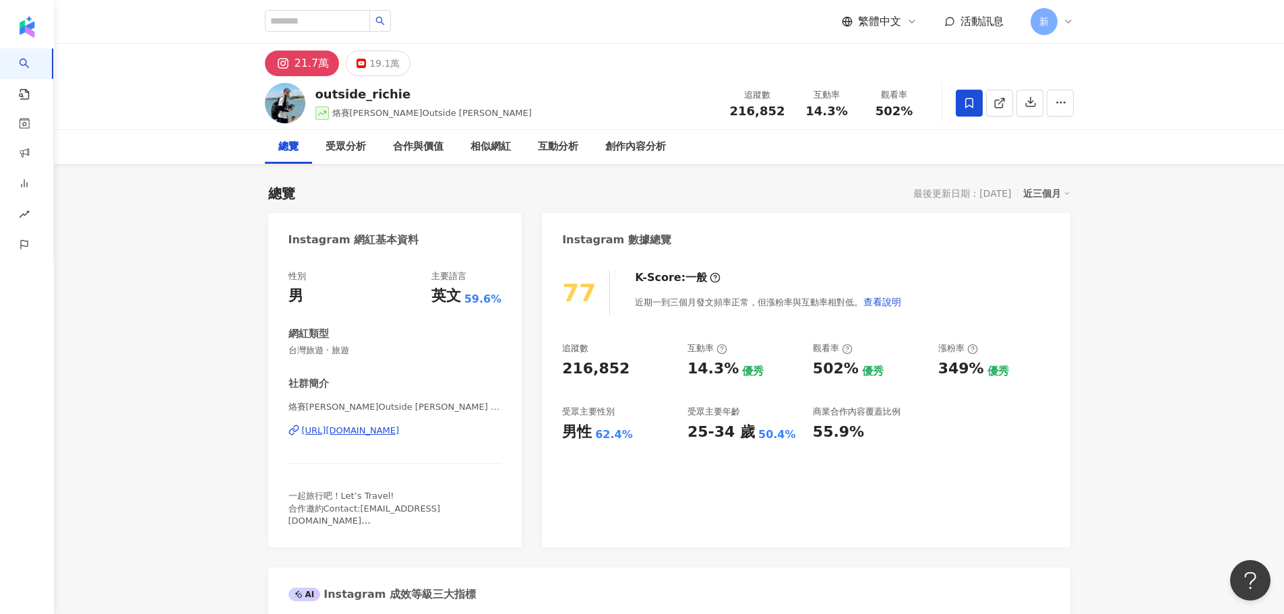
drag, startPoint x: 427, startPoint y: 433, endPoint x: 304, endPoint y: 429, distance: 123.5
click at [304, 429] on div "性別 男 主要語言 英文 59.6% 網紅類型 台灣旅遊 · 旅遊 社群簡介 烙賽[PERSON_NAME]Outside [PERSON_NAME] | o…" at bounding box center [395, 402] width 254 height 291
copy div "[URL][DOMAIN_NAME]"
drag, startPoint x: 627, startPoint y: 362, endPoint x: 560, endPoint y: 365, distance: 67.5
click at [560, 365] on div "77 K-Score : 一般 近期一到三個月發文頻率正常，但漲粉率與互動率相對低。 查看說明 追蹤數 216,852 互動率 14.3% 優秀 觀看率 50…" at bounding box center [806, 402] width 528 height 291
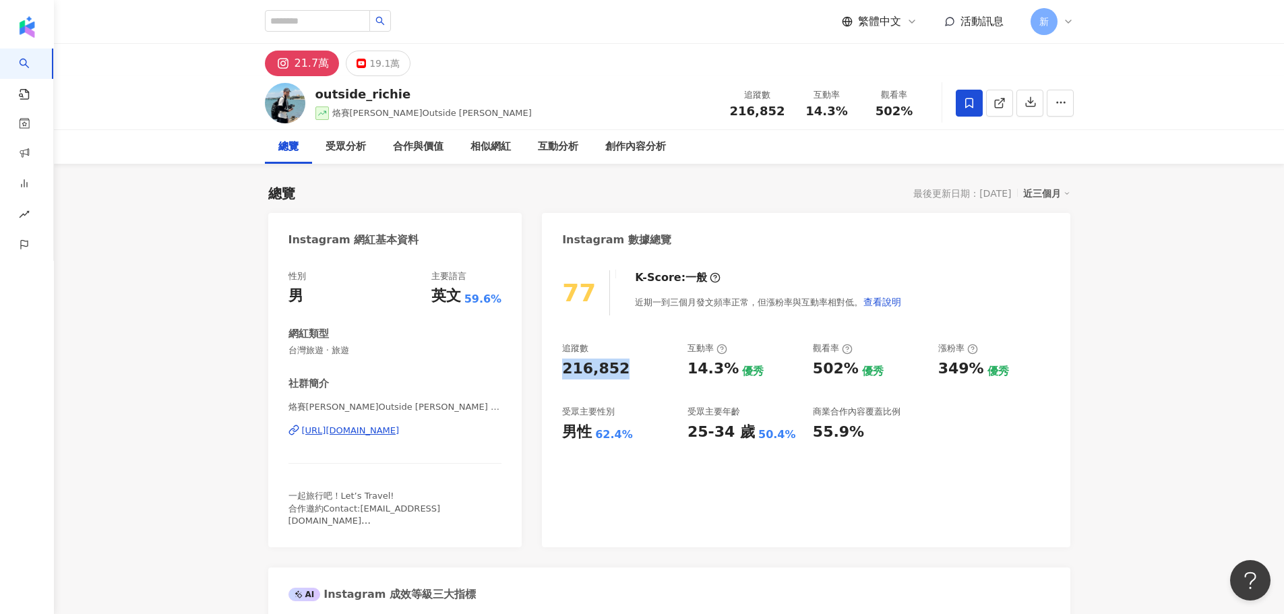
copy div "216,852"
drag, startPoint x: 698, startPoint y: 371, endPoint x: 731, endPoint y: 377, distance: 33.6
click at [731, 377] on div "14.3%" at bounding box center [713, 369] width 51 height 21
copy div "14.3%"
